Goal: Task Accomplishment & Management: Use online tool/utility

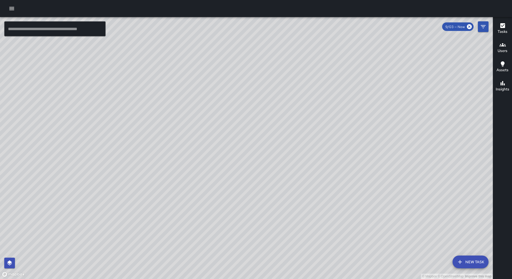
click at [10, 7] on icon "button" at bounding box center [11, 8] width 5 height 3
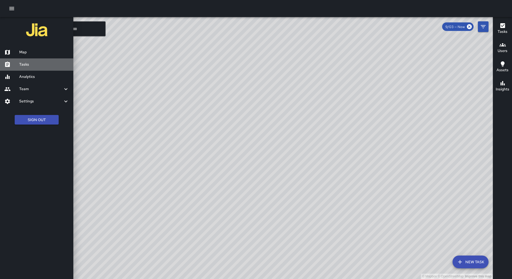
click at [26, 62] on h6 "Tasks" at bounding box center [44, 65] width 50 height 6
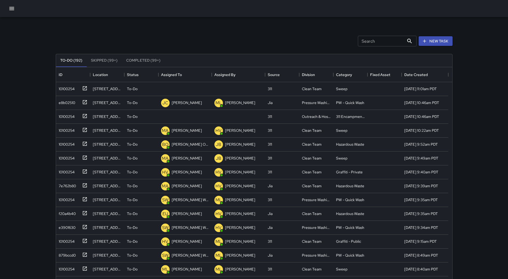
scroll to position [222, 392]
click at [188, 75] on button "Sort" at bounding box center [185, 74] width 7 height 7
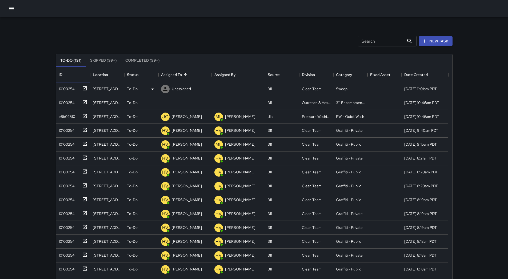
click at [63, 87] on div "10100254" at bounding box center [66, 87] width 18 height 7
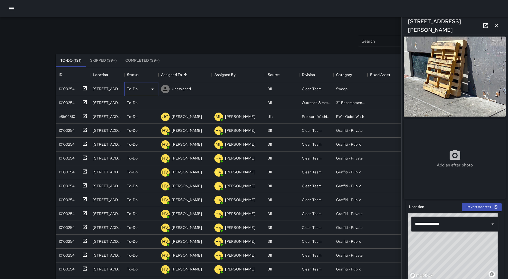
click at [151, 87] on icon at bounding box center [152, 89] width 6 height 6
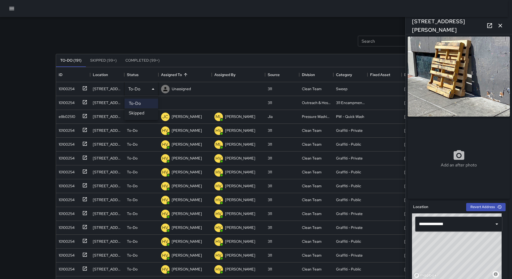
drag, startPoint x: 142, startPoint y: 112, endPoint x: 124, endPoint y: 112, distance: 17.9
click at [141, 112] on li "Skipped" at bounding box center [141, 113] width 34 height 10
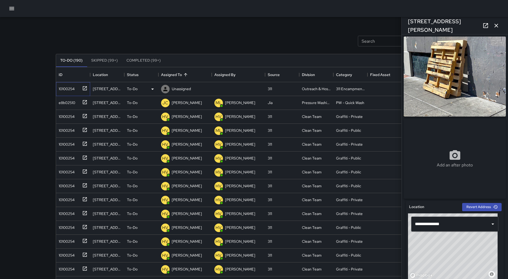
click at [73, 93] on div "10100254" at bounding box center [73, 89] width 34 height 14
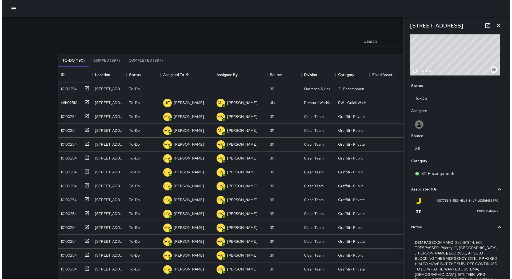
scroll to position [243, 0]
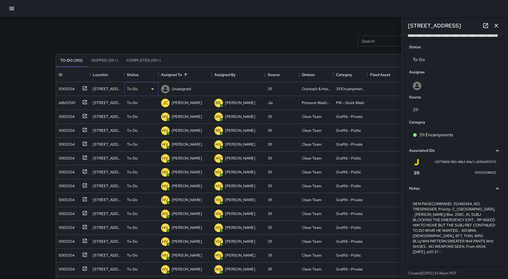
click at [153, 89] on icon at bounding box center [152, 88] width 3 height 1
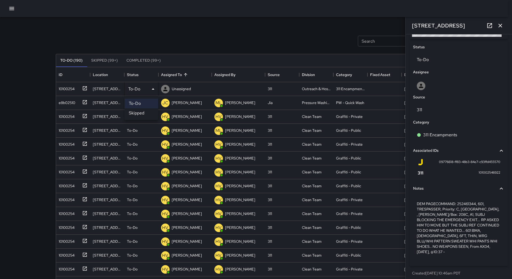
click at [141, 113] on li "Skipped" at bounding box center [141, 113] width 34 height 10
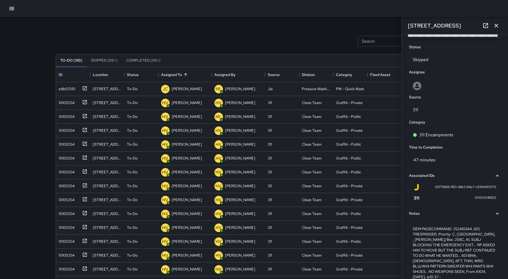
click at [8, 7] on button "button" at bounding box center [11, 8] width 11 height 11
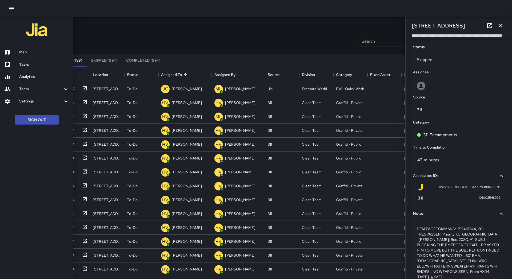
click at [20, 50] on h6 "Map" at bounding box center [44, 52] width 50 height 6
